Goal: Task Accomplishment & Management: Manage account settings

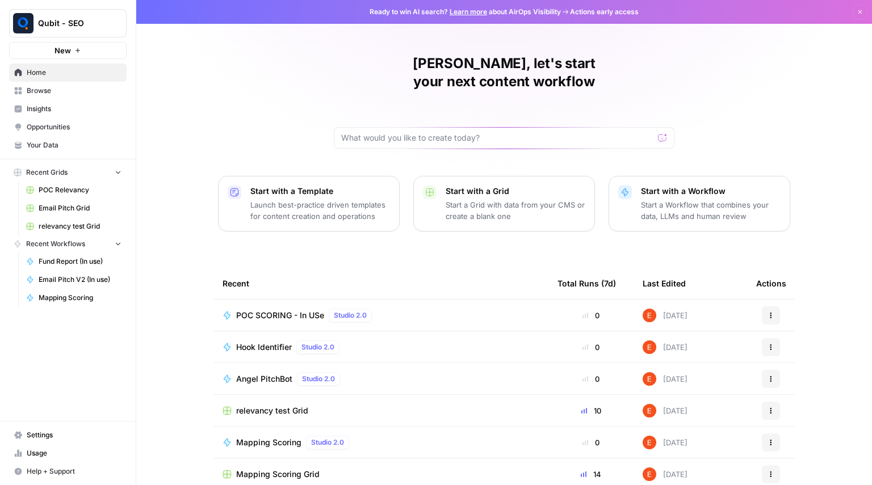
click at [35, 85] on link "Browse" at bounding box center [68, 91] width 118 height 18
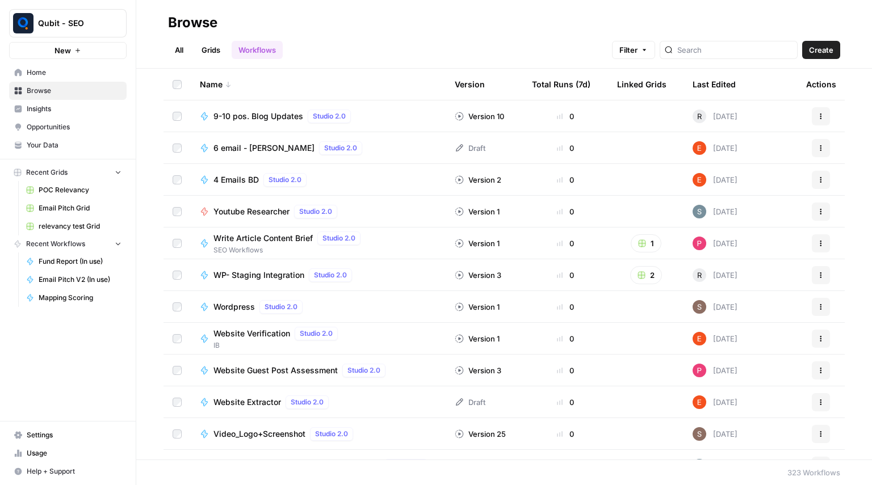
click at [47, 435] on span "Settings" at bounding box center [74, 435] width 95 height 10
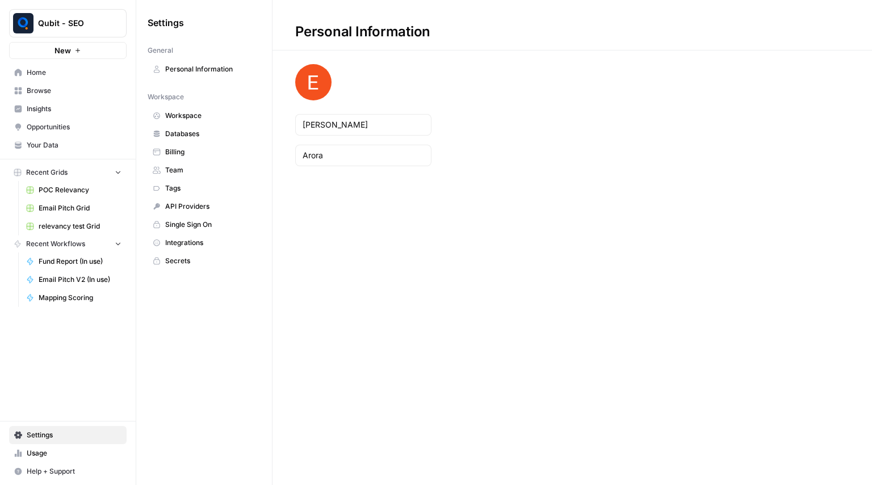
click at [213, 162] on link "Team" at bounding box center [204, 170] width 113 height 18
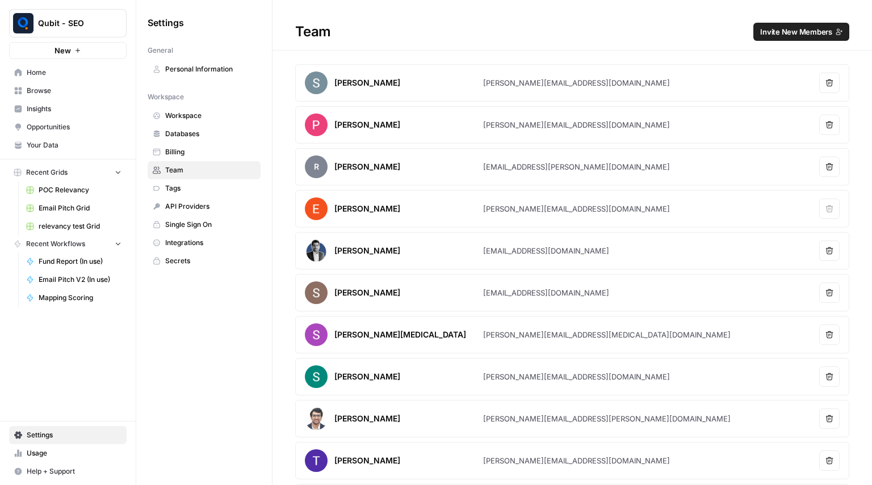
scroll to position [83, 0]
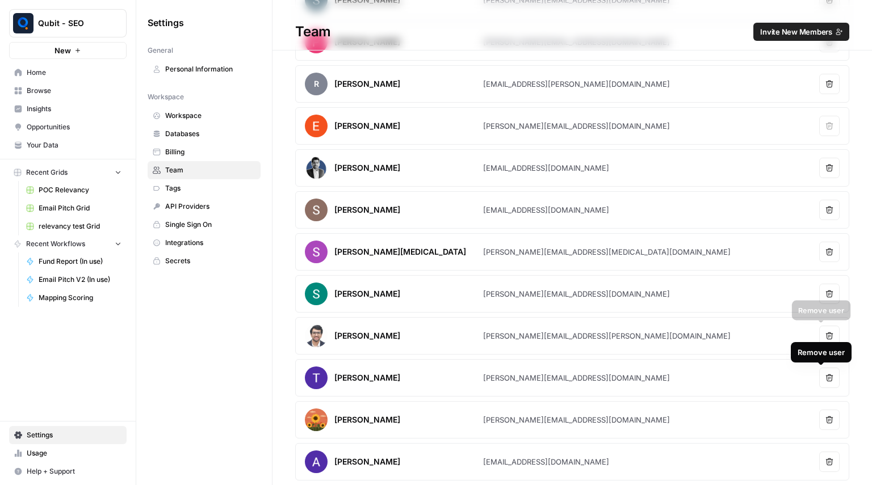
click at [825, 335] on icon "button" at bounding box center [829, 336] width 8 height 8
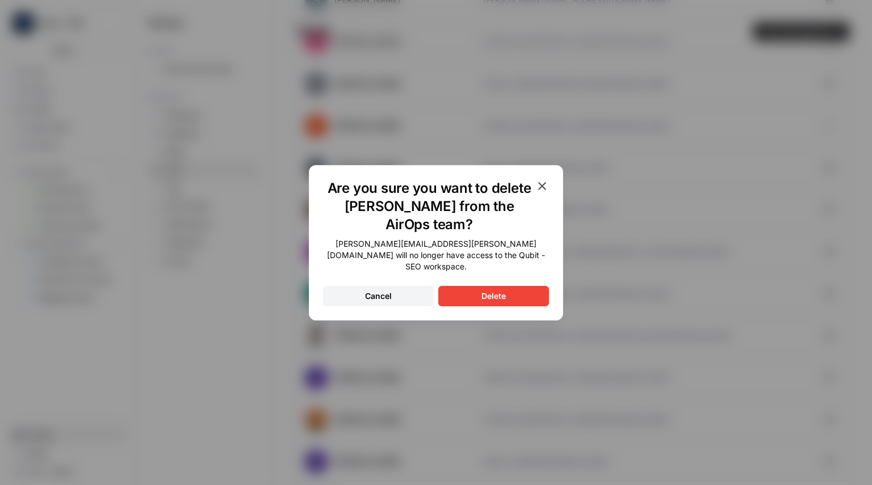
click at [493, 291] on div "Delete" at bounding box center [493, 296] width 24 height 11
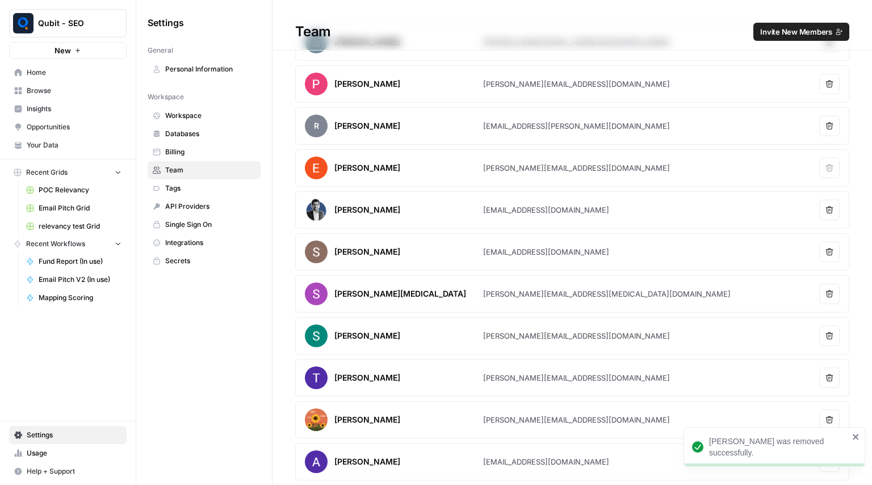
scroll to position [41, 0]
click at [786, 32] on span "Invite New Members" at bounding box center [796, 31] width 72 height 11
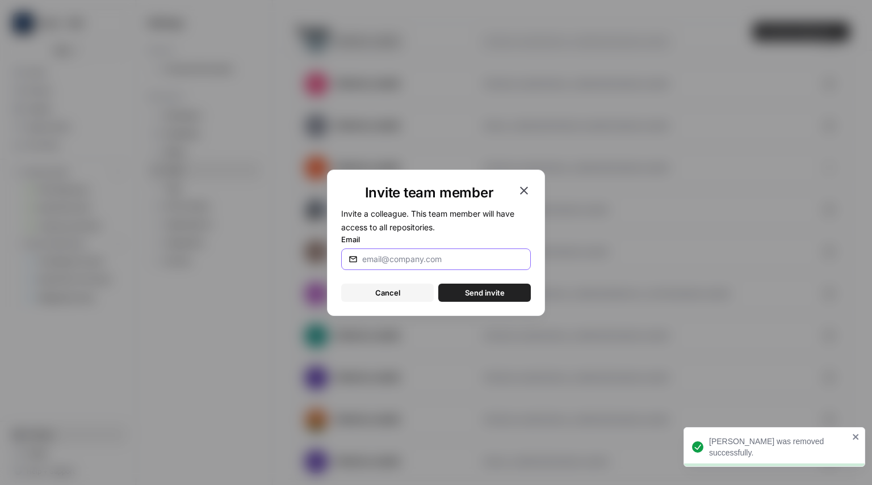
click at [398, 255] on input "Email" at bounding box center [442, 259] width 161 height 11
type input "N"
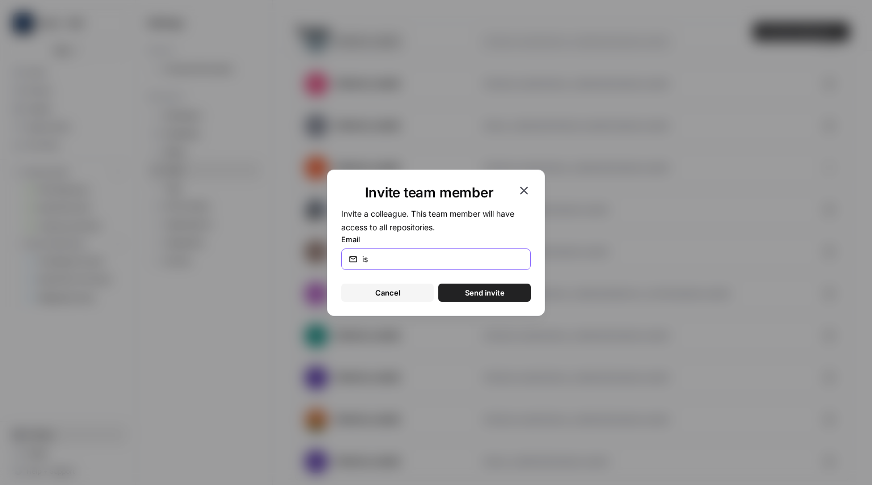
type input "[PERSON_NAME][EMAIL_ADDRESS][DOMAIN_NAME]"
click at [477, 290] on span "Send invite" at bounding box center [485, 292] width 40 height 11
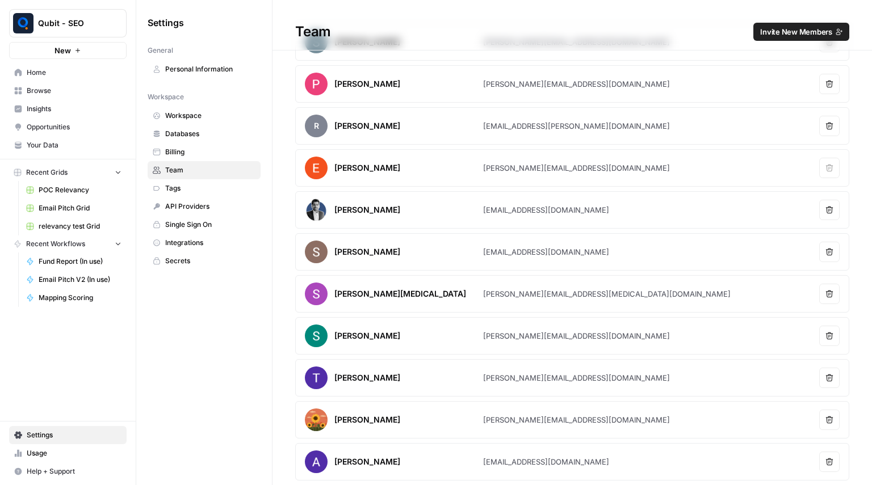
click at [52, 87] on span "Browse" at bounding box center [74, 91] width 95 height 10
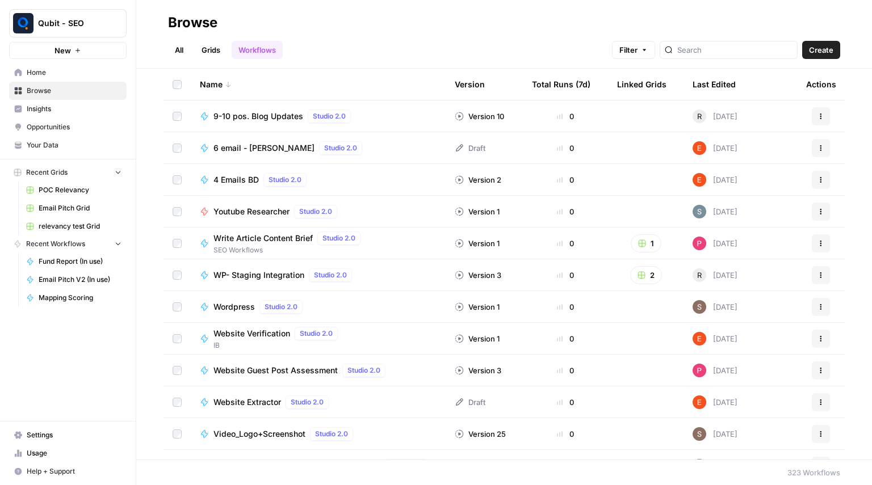
click at [329, 60] on header "Browse All Grids Workflows Filter Create" at bounding box center [504, 34] width 736 height 69
click at [737, 56] on div at bounding box center [729, 50] width 138 height 18
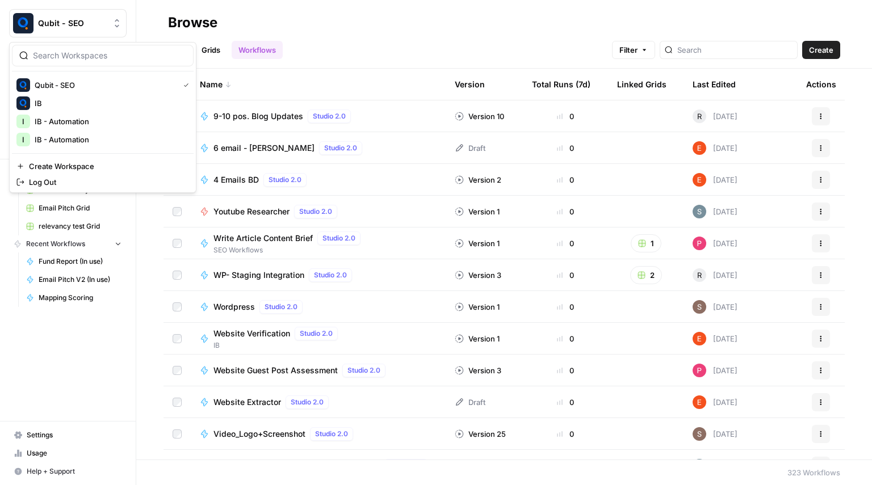
click at [102, 32] on button "Qubit - SEO" at bounding box center [68, 23] width 118 height 28
click at [360, 21] on div "Browse" at bounding box center [504, 23] width 672 height 18
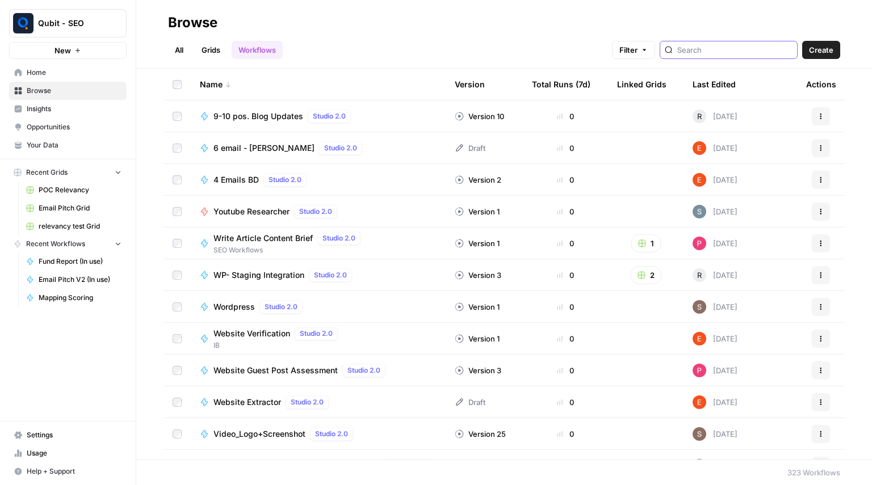
click at [711, 49] on input "search" at bounding box center [734, 49] width 115 height 11
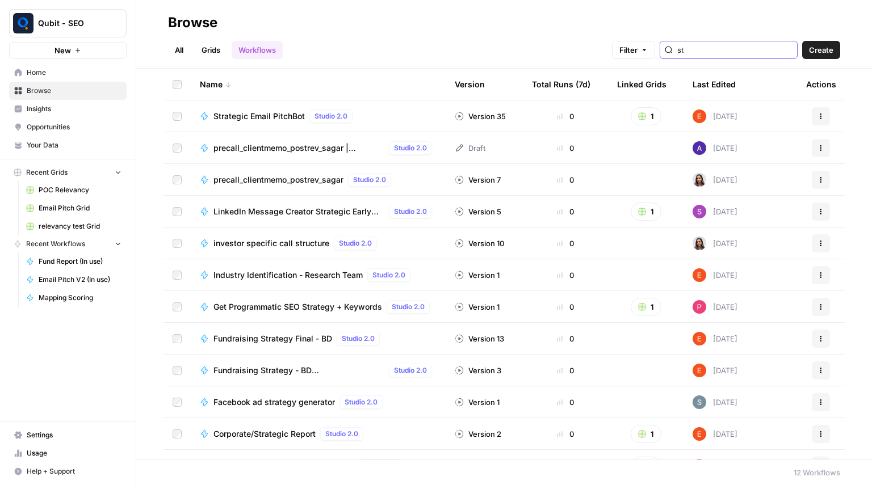
type input "s"
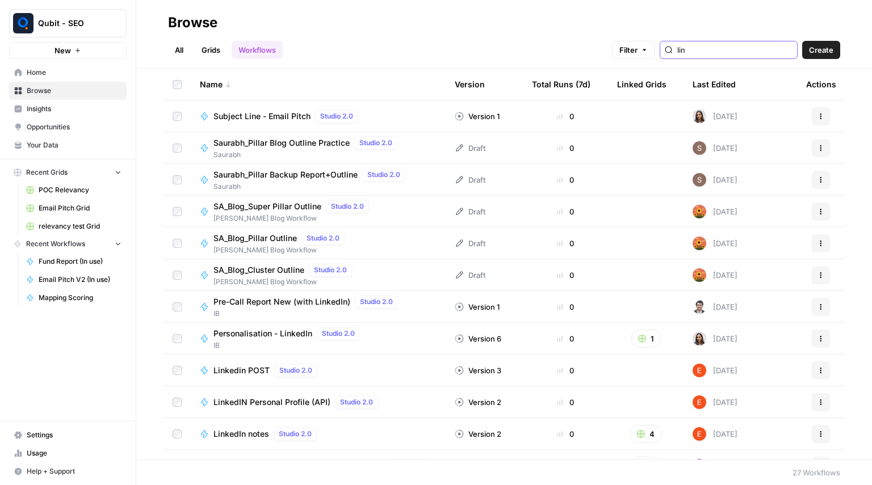
type input "link"
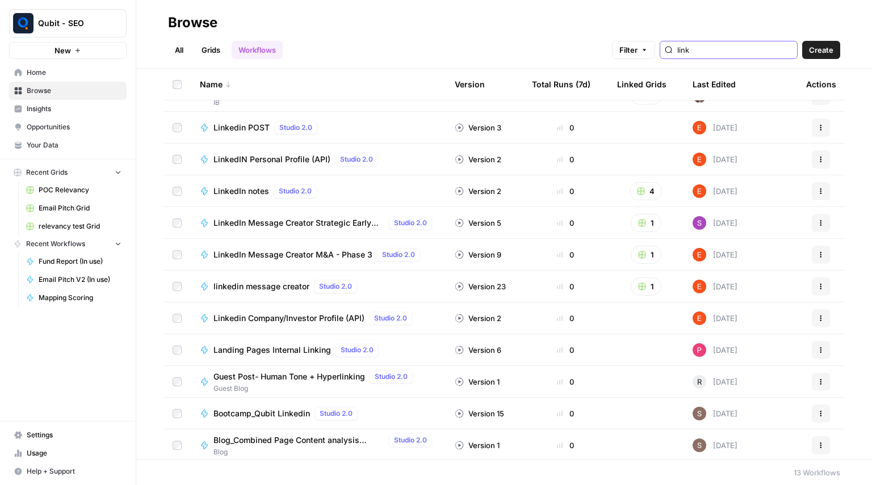
scroll to position [54, 0]
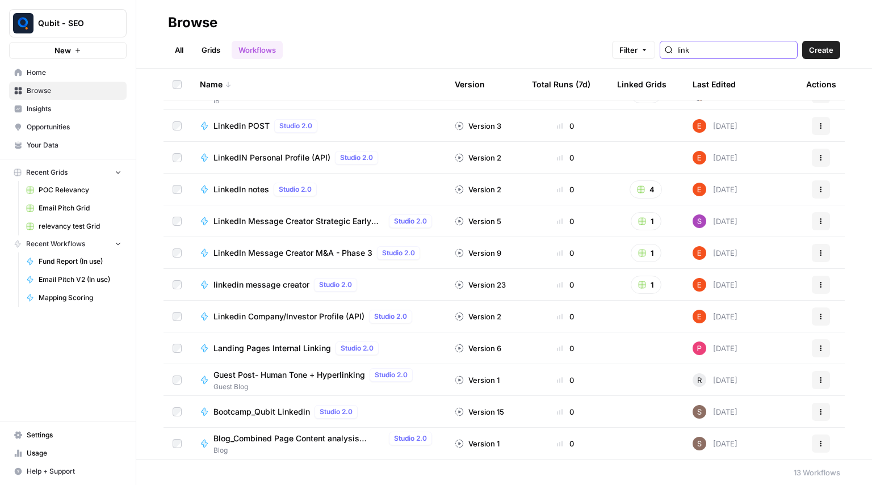
click at [709, 55] on input "link" at bounding box center [734, 49] width 115 height 11
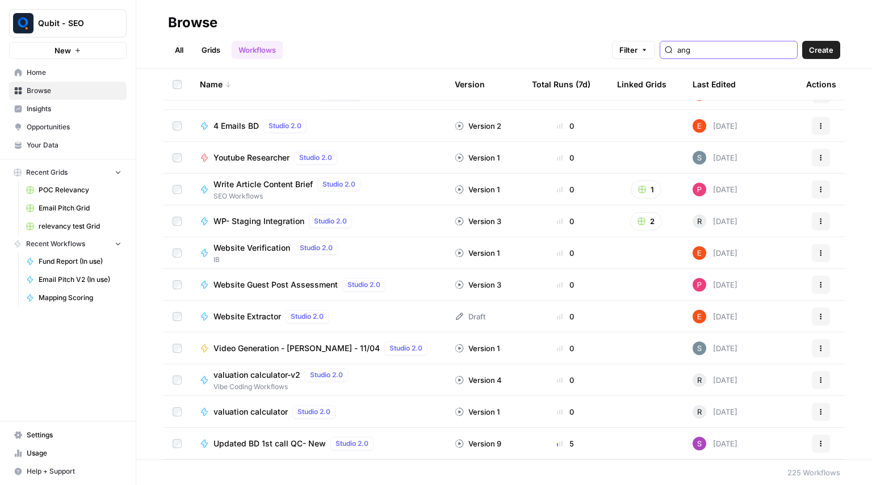
type input "ange"
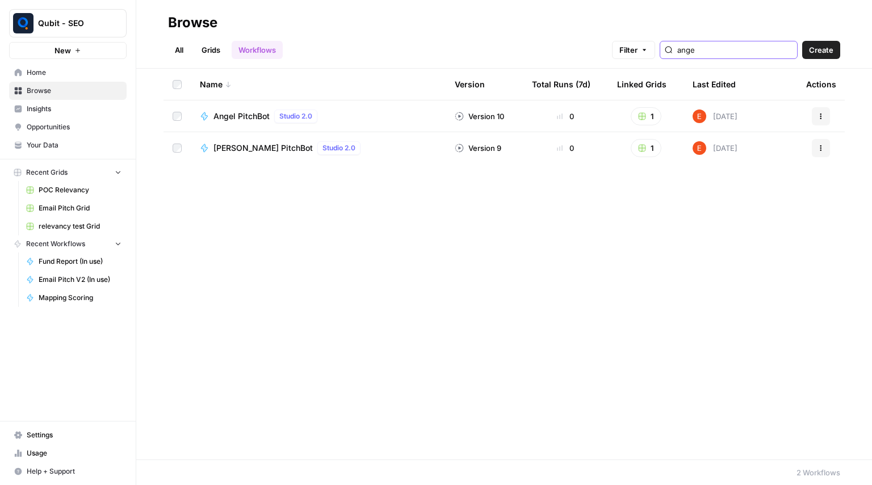
click at [701, 47] on input "ange" at bounding box center [734, 49] width 115 height 11
